Goal: Information Seeking & Learning: Learn about a topic

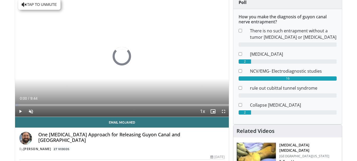
scroll to position [59, 0]
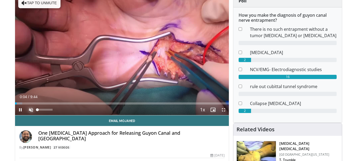
click at [29, 108] on span "Video Player" at bounding box center [31, 109] width 11 height 11
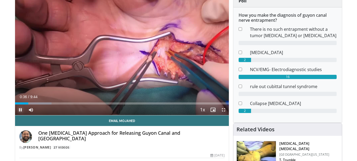
click at [19, 110] on span "Video Player" at bounding box center [20, 109] width 11 height 11
click at [20, 109] on span "Video Player" at bounding box center [20, 109] width 11 height 11
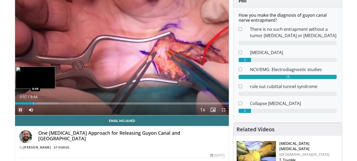
click at [33, 103] on div "Progress Bar" at bounding box center [33, 103] width 1 height 2
click at [29, 102] on div "0:39" at bounding box center [22, 103] width 15 height 2
click at [30, 102] on div "Progress Bar" at bounding box center [30, 103] width 1 height 2
click at [25, 102] on div "Progress Bar" at bounding box center [25, 103] width 1 height 2
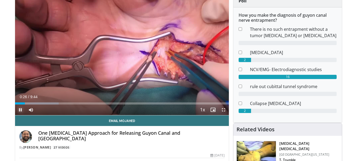
click at [20, 108] on span "Video Player" at bounding box center [20, 109] width 11 height 11
click at [19, 108] on span "Video Player" at bounding box center [20, 109] width 11 height 11
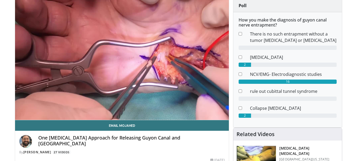
scroll to position [53, 0]
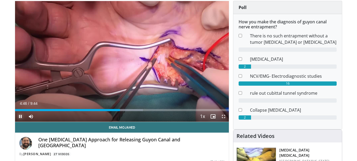
click at [20, 119] on span "Video Player" at bounding box center [20, 116] width 11 height 11
click at [18, 118] on span "Video Player" at bounding box center [20, 116] width 11 height 11
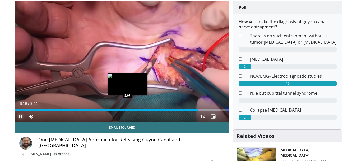
click at [127, 108] on div "Loaded : 95.67% 8:19 5:07" at bounding box center [122, 108] width 214 height 5
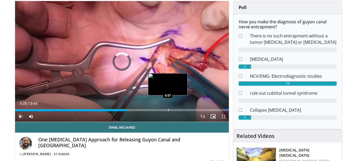
click at [168, 111] on div "Progress Bar" at bounding box center [168, 110] width 1 height 2
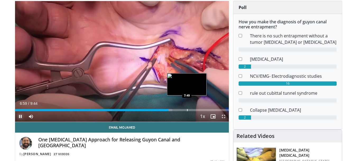
click at [187, 109] on div "Progress Bar" at bounding box center [187, 110] width 1 height 2
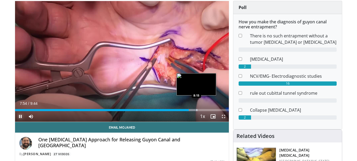
click at [197, 110] on div "Progress Bar" at bounding box center [197, 110] width 1 height 2
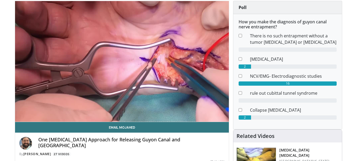
click at [201, 110] on div "10 seconds Tap to unmute" at bounding box center [122, 61] width 214 height 120
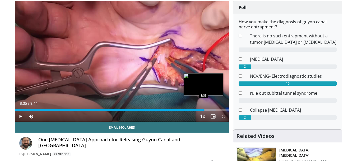
click at [204, 110] on div "Progress Bar" at bounding box center [204, 110] width 1 height 2
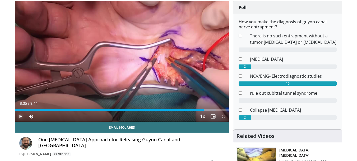
click at [19, 117] on span "Video Player" at bounding box center [20, 116] width 11 height 11
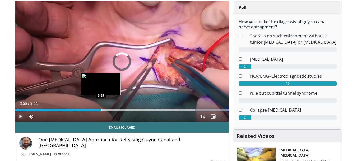
click at [101, 107] on div "Loaded : 100.00% 9:02 3:55" at bounding box center [122, 108] width 214 height 5
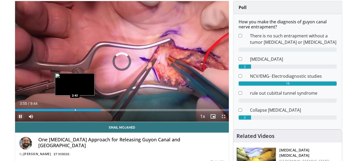
click at [75, 109] on div "Progress Bar" at bounding box center [75, 110] width 1 height 2
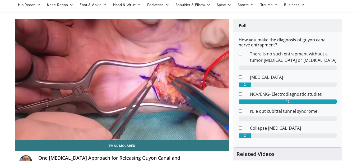
scroll to position [33, 0]
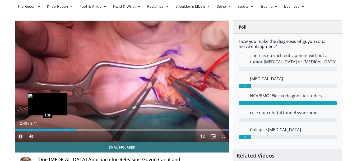
click at [48, 129] on div "Progress Bar" at bounding box center [48, 130] width 1 height 2
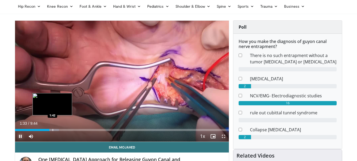
click at [53, 129] on div "Progress Bar" at bounding box center [53, 130] width 1 height 2
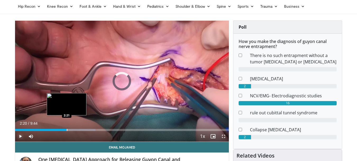
click at [67, 130] on div "Progress Bar" at bounding box center [67, 130] width 1 height 2
click at [62, 130] on div "Progress Bar" at bounding box center [62, 130] width 1 height 2
click at [68, 131] on div "Progress Bar" at bounding box center [68, 130] width 1 height 2
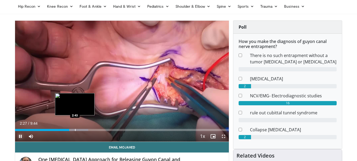
click at [75, 129] on div "Progress Bar" at bounding box center [75, 130] width 1 height 2
click at [81, 130] on div "Progress Bar" at bounding box center [81, 130] width 1 height 2
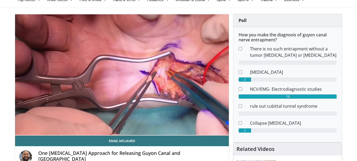
scroll to position [38, 0]
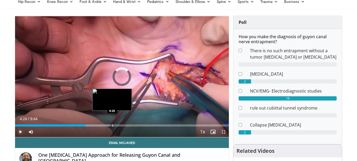
click at [112, 126] on div "Progress Bar" at bounding box center [112, 125] width 1 height 2
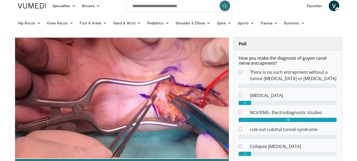
scroll to position [40, 0]
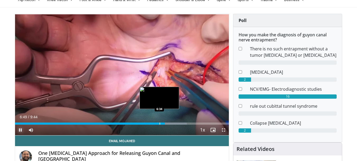
click at [160, 124] on div "Progress Bar" at bounding box center [160, 123] width 1 height 2
click at [159, 124] on div "Progress Bar" at bounding box center [159, 123] width 1 height 2
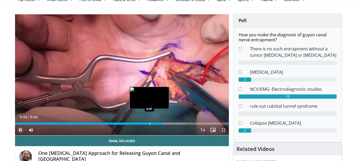
click at [150, 123] on div "Progress Bar" at bounding box center [150, 123] width 1 height 2
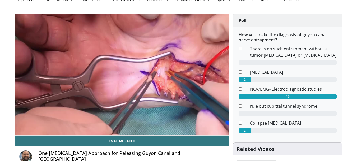
scroll to position [0, 0]
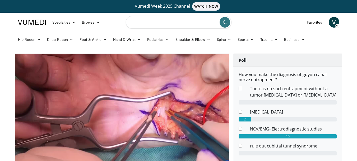
click at [154, 26] on input "Search topics, interventions" at bounding box center [179, 22] width 106 height 13
type input "**********"
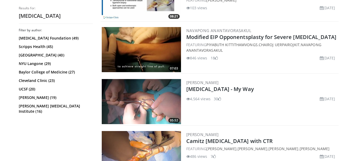
scroll to position [198, 0]
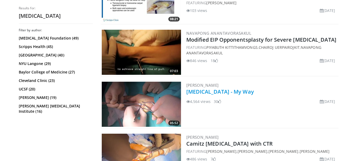
click at [213, 90] on link "Carpal Tunnel Release - My Way" at bounding box center [220, 91] width 68 height 7
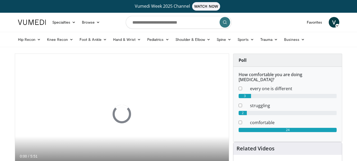
scroll to position [50, 0]
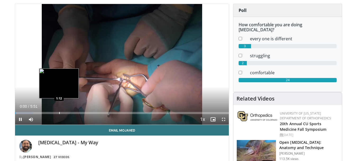
click at [59, 113] on div "Progress Bar" at bounding box center [59, 113] width 1 height 2
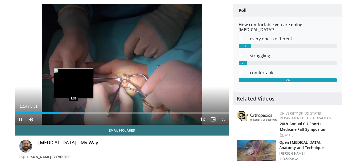
click at [74, 112] on div "Progress Bar" at bounding box center [74, 113] width 1 height 2
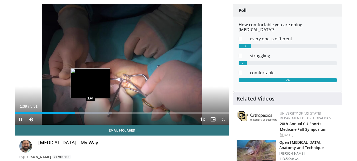
click at [91, 112] on div "Progress Bar" at bounding box center [91, 113] width 1 height 2
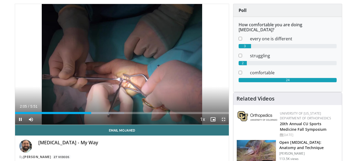
click at [224, 121] on span "Video Player" at bounding box center [223, 119] width 11 height 11
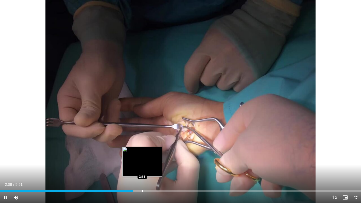
click at [142, 160] on div "Progress Bar" at bounding box center [142, 191] width 1 height 2
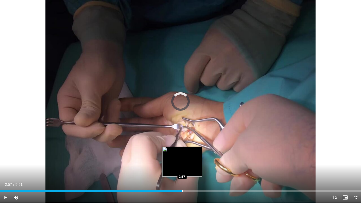
click at [182, 160] on div "Progress Bar" at bounding box center [182, 191] width 1 height 2
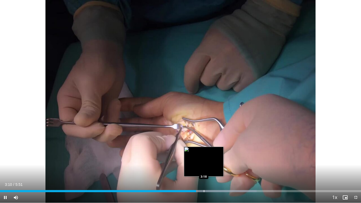
click at [204, 160] on div "Progress Bar" at bounding box center [204, 191] width 1 height 2
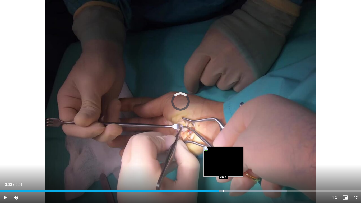
click at [223, 160] on div "Loaded : 79.47% 3:37 3:37" at bounding box center [180, 191] width 361 height 2
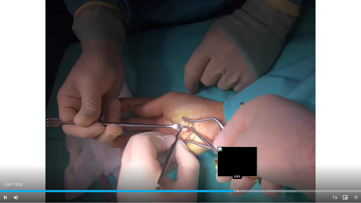
click at [238, 160] on div "Progress Bar" at bounding box center [238, 191] width 1 height 2
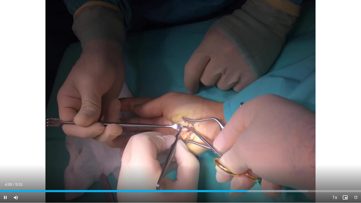
click at [250, 160] on div "Current Time 4:00 / Duration 5:51 Pause Skip Backward Skip Forward Mute Loaded …" at bounding box center [180, 197] width 361 height 11
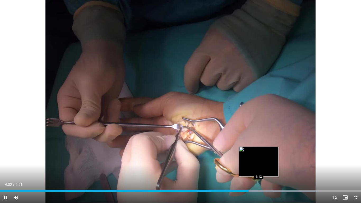
click at [258, 160] on div "Loaded : 87.98% 4:02 4:12" at bounding box center [180, 189] width 361 height 5
click at [265, 160] on div "Loaded : 90.82% 4:13 4:17" at bounding box center [180, 189] width 361 height 5
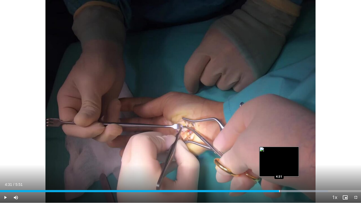
click at [279, 160] on div "Progress Bar" at bounding box center [279, 191] width 1 height 2
click at [287, 160] on div "Progress Bar" at bounding box center [287, 191] width 1 height 2
click at [283, 160] on div "Progress Bar" at bounding box center [283, 191] width 1 height 2
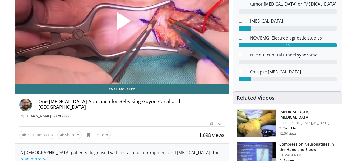
scroll to position [92, 0]
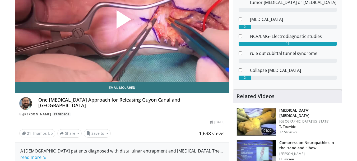
click at [122, 21] on span "Video Player" at bounding box center [122, 21] width 0 height 0
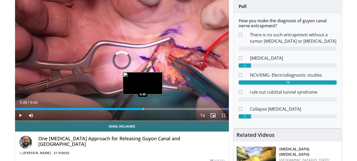
click at [143, 108] on div "Progress Bar" at bounding box center [143, 109] width 1 height 2
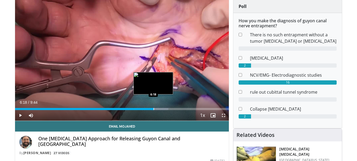
click at [154, 108] on div "Progress Bar" at bounding box center [154, 109] width 1 height 2
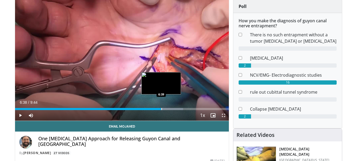
click at [162, 108] on div "Progress Bar" at bounding box center [162, 109] width 1 height 2
click at [159, 109] on div "Progress Bar" at bounding box center [159, 109] width 1 height 2
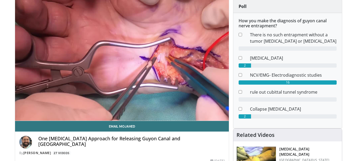
click at [169, 108] on video-js "**********" at bounding box center [122, 60] width 214 height 121
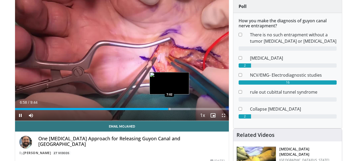
click at [170, 109] on div "Progress Bar" at bounding box center [170, 109] width 1 height 2
click at [167, 109] on div "Progress Bar" at bounding box center [167, 109] width 1 height 2
